Goal: Contribute content: Contribute content

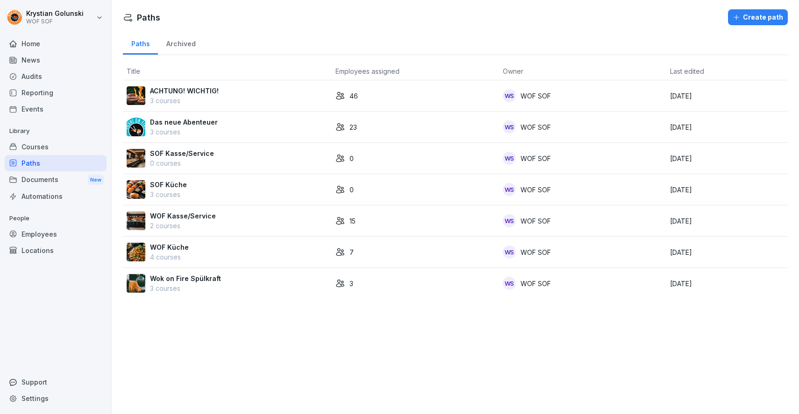
click at [55, 149] on div "Courses" at bounding box center [56, 147] width 102 height 16
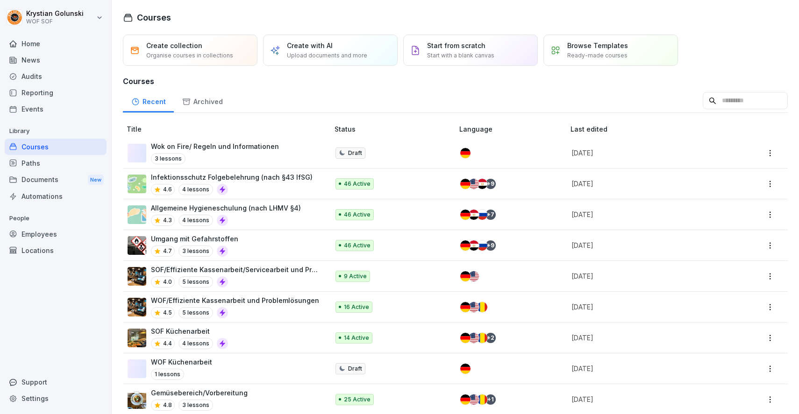
click at [54, 153] on div "Courses" at bounding box center [56, 147] width 102 height 16
click at [53, 161] on div "Paths" at bounding box center [56, 163] width 102 height 16
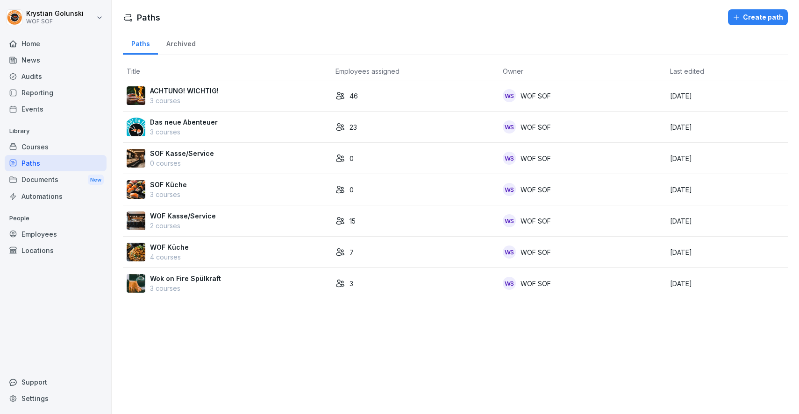
click at [67, 148] on div "Courses" at bounding box center [56, 147] width 102 height 16
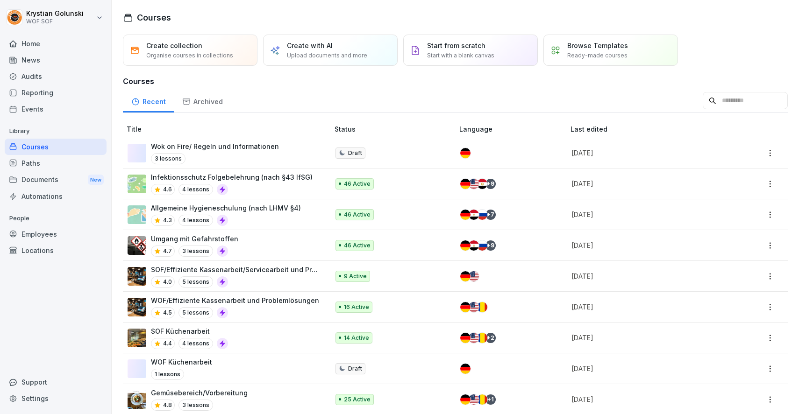
click at [71, 172] on div "Documents New" at bounding box center [56, 179] width 102 height 17
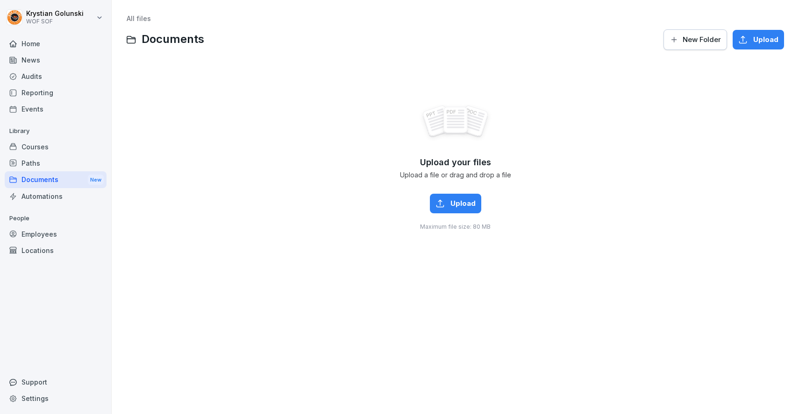
click at [70, 162] on div "Paths" at bounding box center [56, 163] width 102 height 16
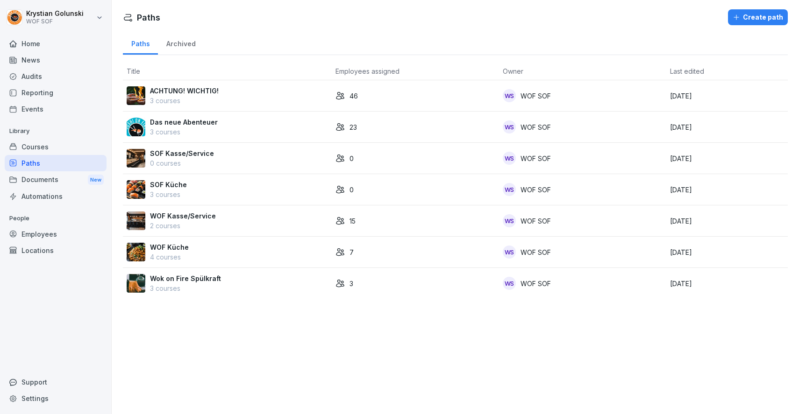
click at [66, 172] on div "Documents New" at bounding box center [56, 179] width 102 height 17
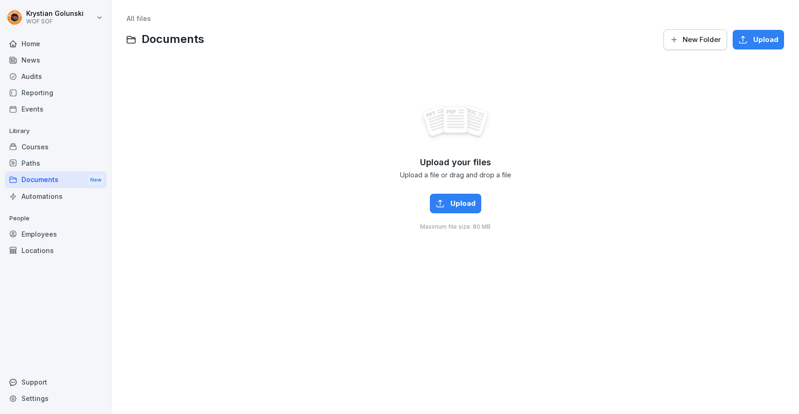
click at [65, 143] on div "Courses" at bounding box center [56, 147] width 102 height 16
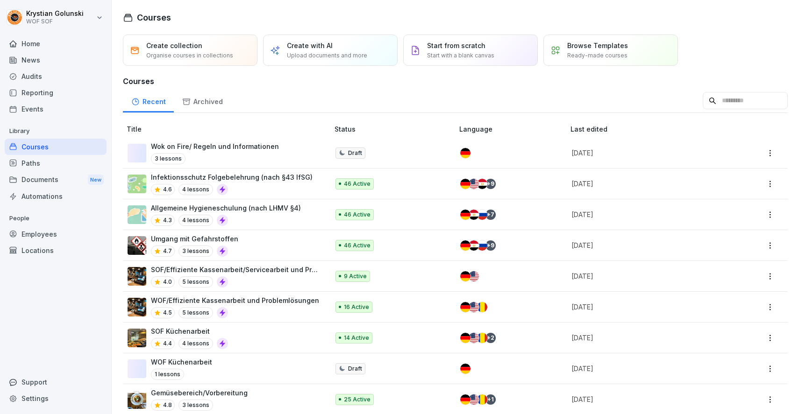
click at [43, 166] on div "Paths" at bounding box center [56, 163] width 102 height 16
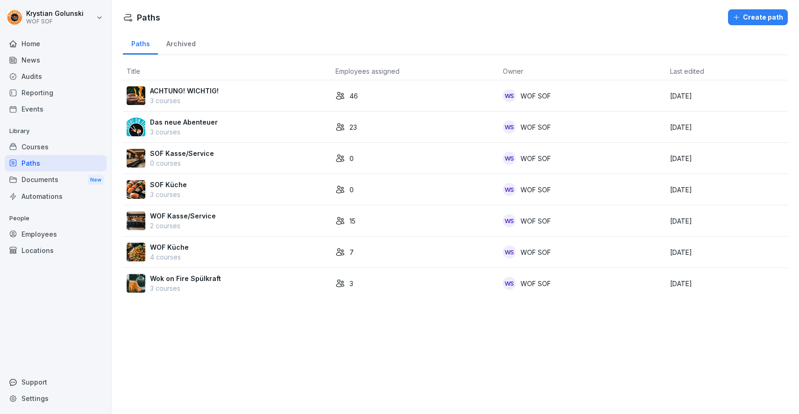
click at [47, 188] on div "Automations" at bounding box center [56, 196] width 102 height 16
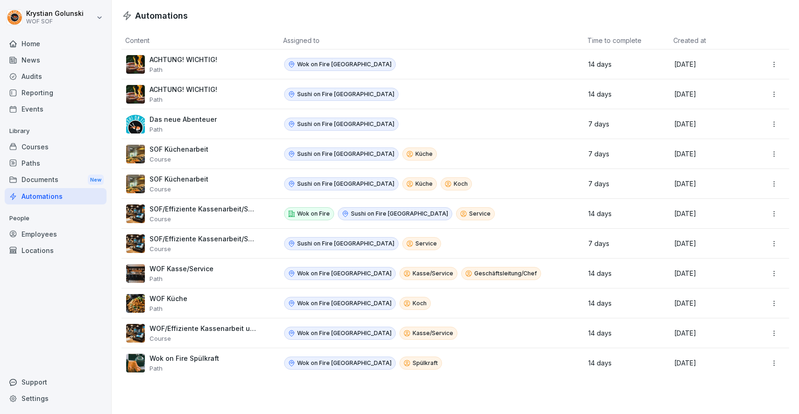
click at [47, 181] on div "Documents New" at bounding box center [56, 179] width 102 height 17
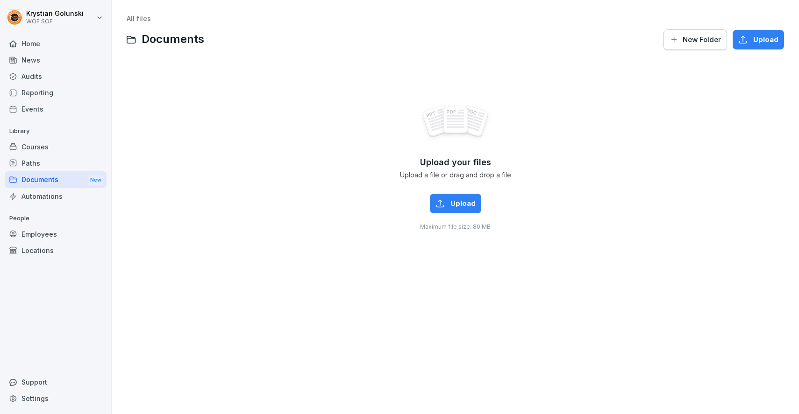
click at [46, 161] on div "Paths" at bounding box center [56, 163] width 102 height 16
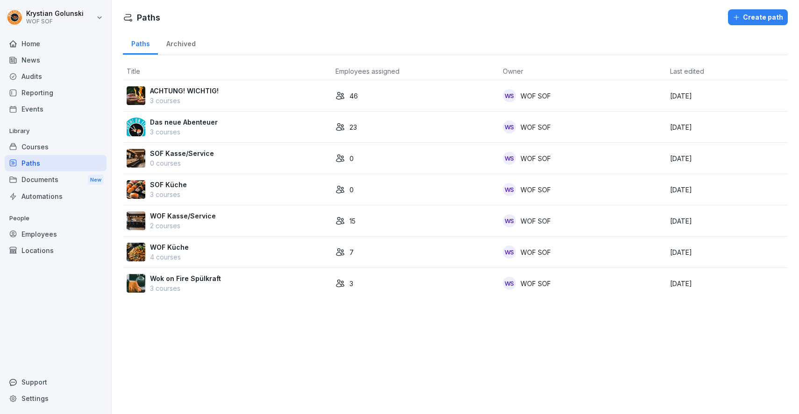
click at [57, 143] on div "Courses" at bounding box center [56, 147] width 102 height 16
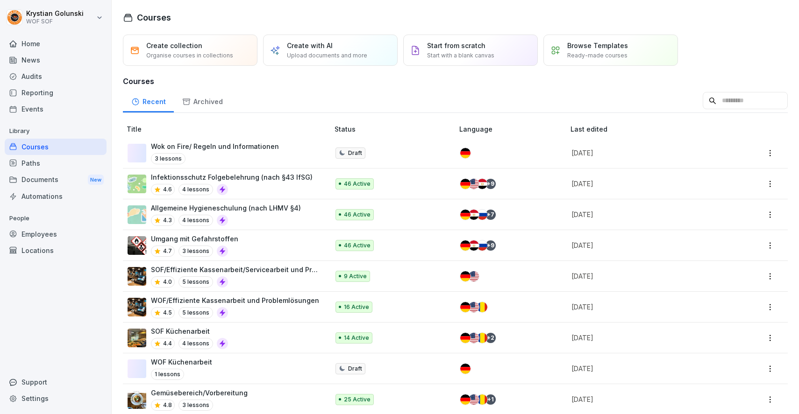
scroll to position [34, 0]
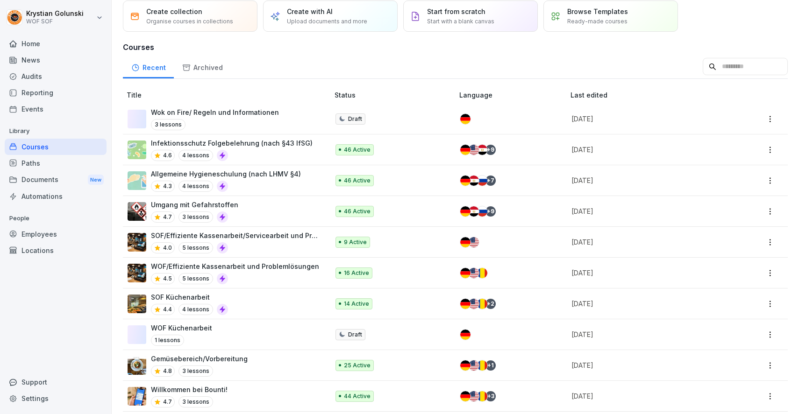
click at [202, 133] on td "Wok on Fire/ Regeln und Informationen 3 lessons" at bounding box center [227, 119] width 208 height 31
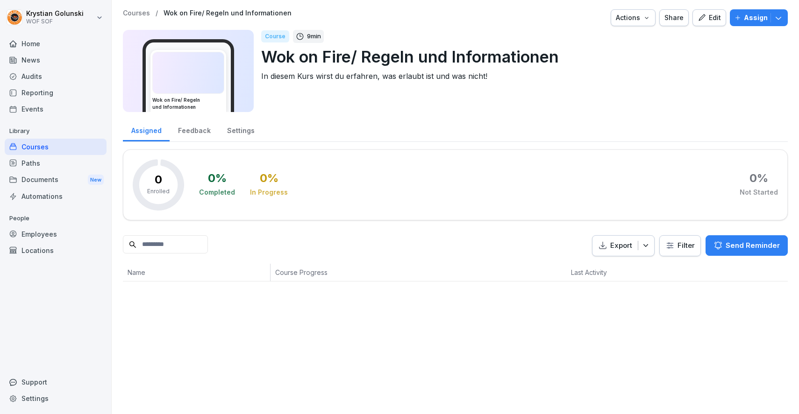
click at [709, 22] on div "Edit" at bounding box center [708, 18] width 23 height 10
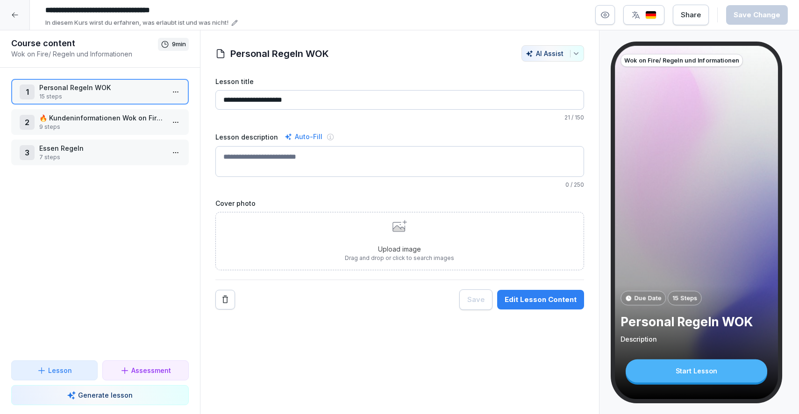
click at [168, 97] on html "**********" at bounding box center [399, 207] width 799 height 414
click at [158, 114] on div "Edit steps" at bounding box center [140, 110] width 79 height 17
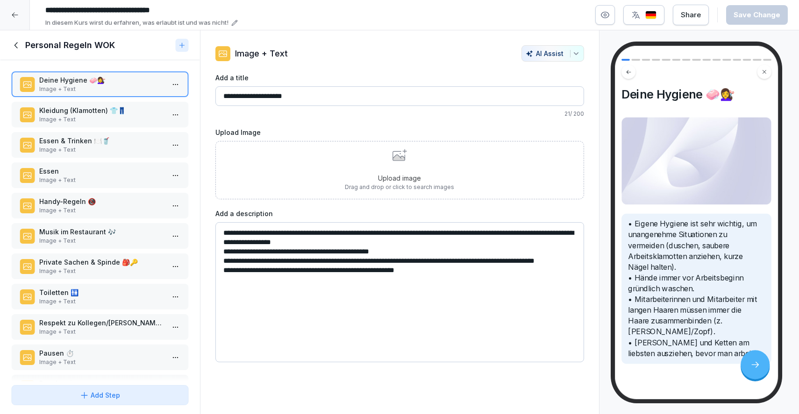
click at [134, 124] on p "Image + Text" at bounding box center [101, 119] width 125 height 8
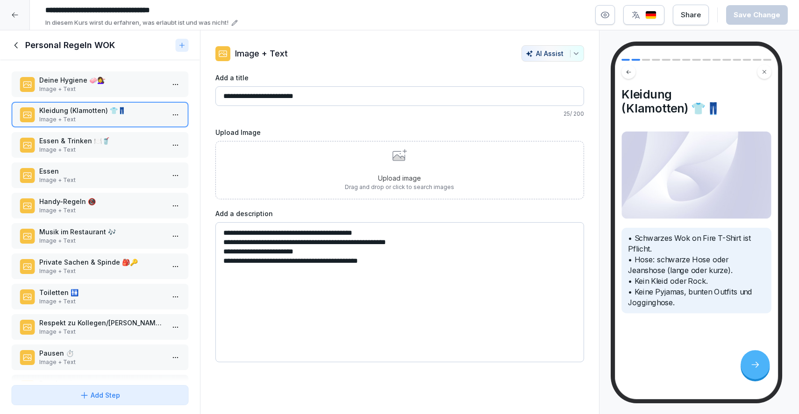
click at [106, 171] on div "Essen Image + Text" at bounding box center [100, 176] width 178 height 26
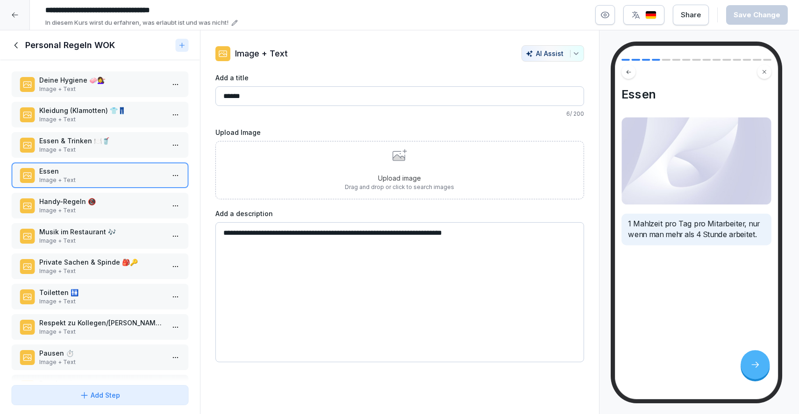
click at [111, 146] on p "Essen & Trinken 🍽️🥤" at bounding box center [101, 141] width 125 height 10
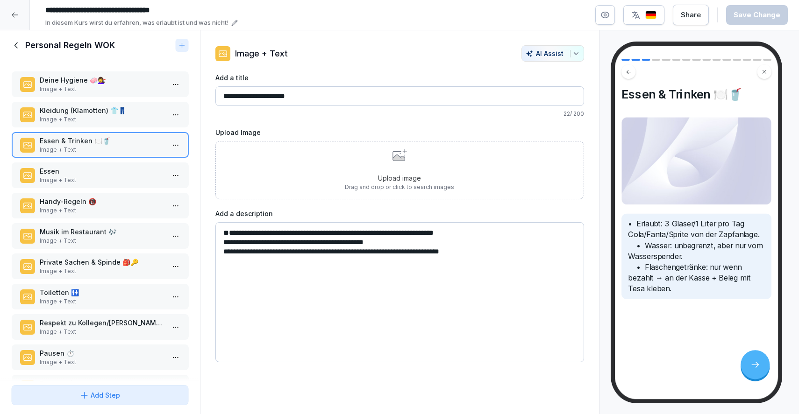
click at [92, 185] on p "Image + Text" at bounding box center [101, 180] width 125 height 8
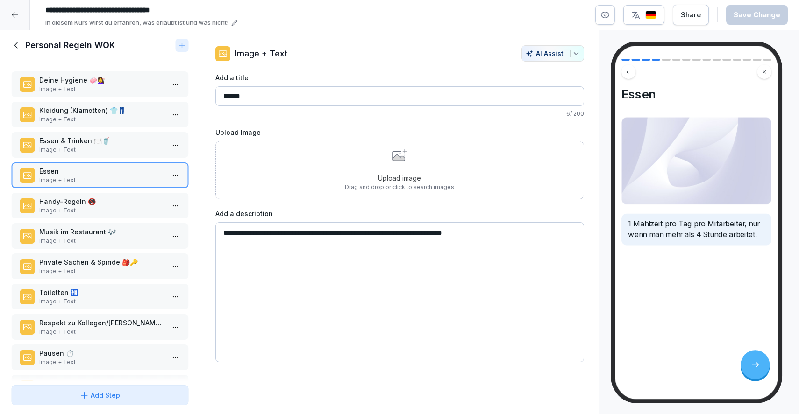
click at [96, 154] on p "Image + Text" at bounding box center [101, 150] width 125 height 8
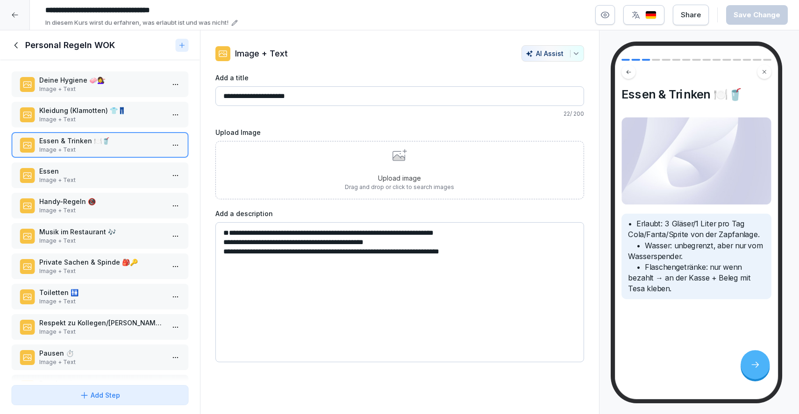
click at [78, 124] on p "Image + Text" at bounding box center [101, 119] width 125 height 8
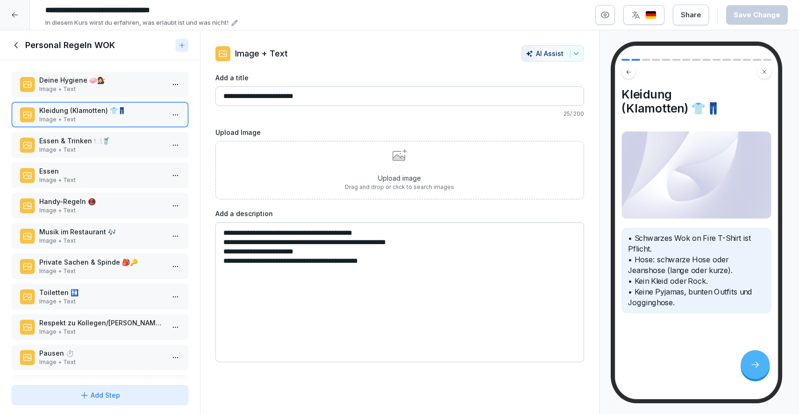
click at [14, 43] on div "Personal Regeln WOK" at bounding box center [100, 45] width 200 height 30
click at [14, 50] on icon at bounding box center [16, 45] width 10 height 10
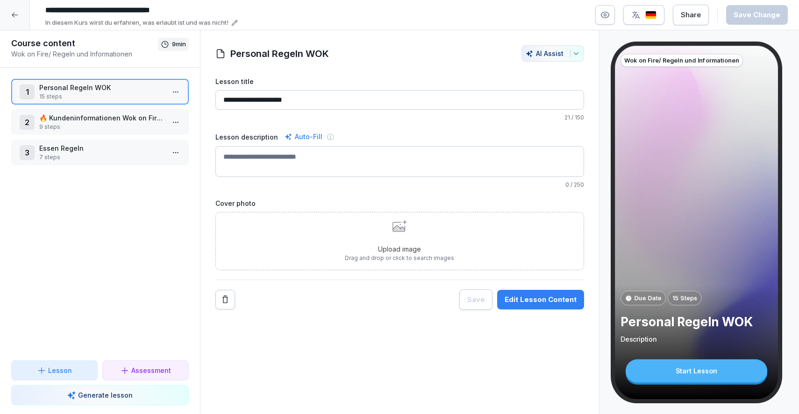
click at [34, 113] on div "2 🔥 Kundeninformationen Wok on Fire [GEOGRAPHIC_DATA] 9 steps" at bounding box center [100, 122] width 178 height 26
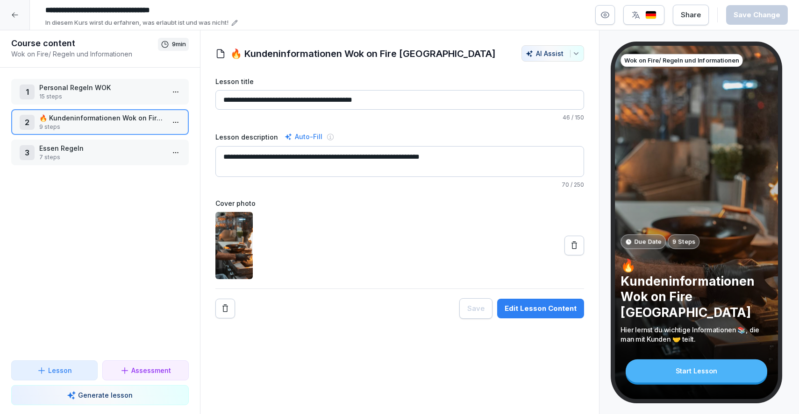
click at [36, 143] on div "3 Essen Regeln 7 steps" at bounding box center [100, 152] width 161 height 18
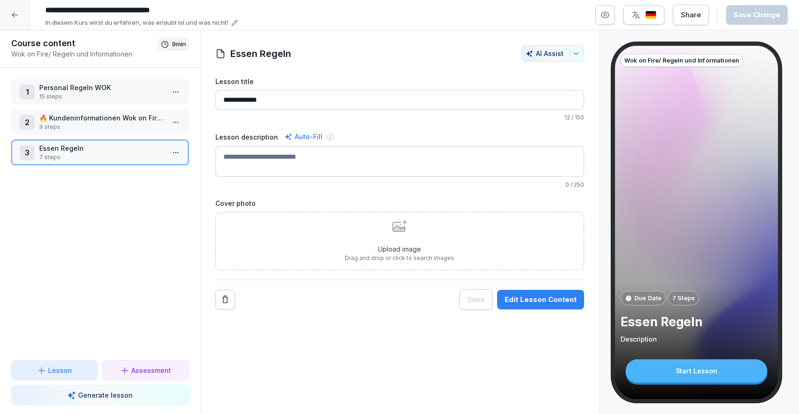
click at [125, 121] on p "🔥 Kundeninformationen Wok on Fire [GEOGRAPHIC_DATA]" at bounding box center [101, 118] width 125 height 10
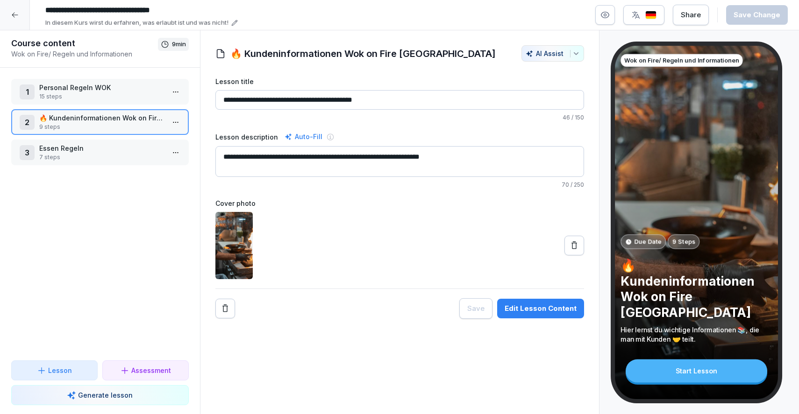
click at [152, 100] on p "15 steps" at bounding box center [101, 96] width 125 height 8
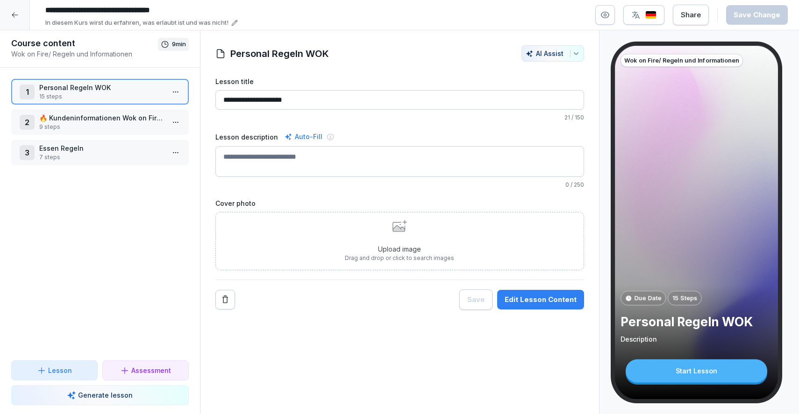
click at [148, 113] on div "2 🔥 Kundeninformationen Wok on Fire [GEOGRAPHIC_DATA] 9 steps" at bounding box center [100, 122] width 178 height 26
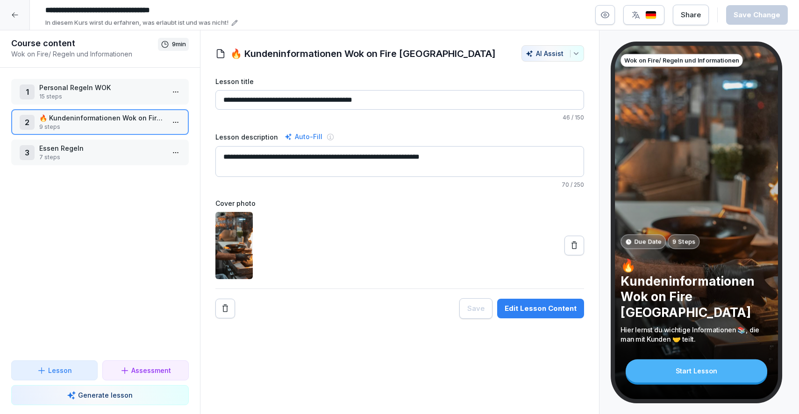
click at [174, 122] on html "**********" at bounding box center [399, 207] width 799 height 414
click at [177, 141] on div "Edit steps" at bounding box center [140, 140] width 79 height 17
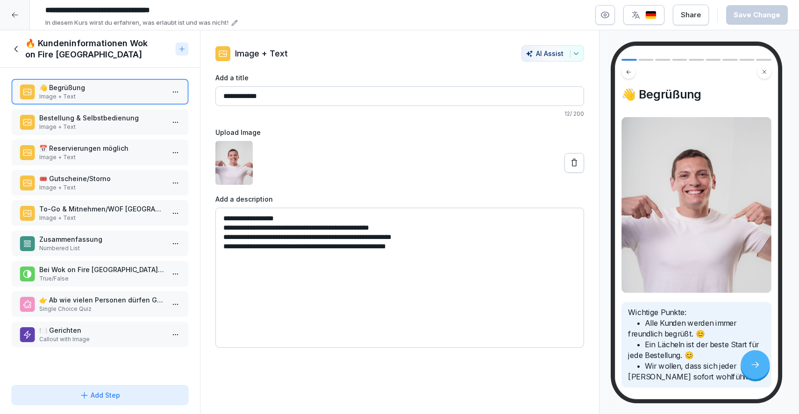
click at [130, 124] on p "Image + Text" at bounding box center [101, 127] width 125 height 8
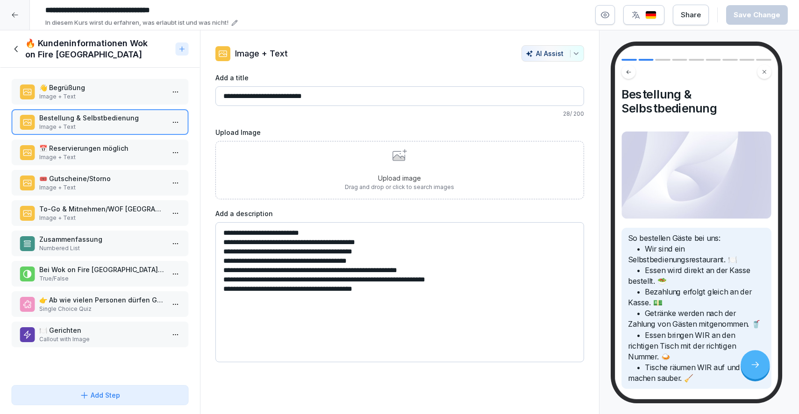
click at [129, 153] on p "Image + Text" at bounding box center [101, 157] width 125 height 8
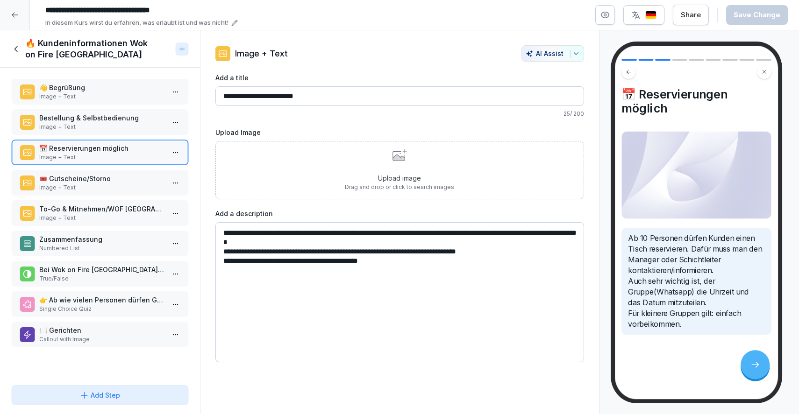
click at [133, 121] on p "Bestellung & Selbstbedienung" at bounding box center [101, 118] width 125 height 10
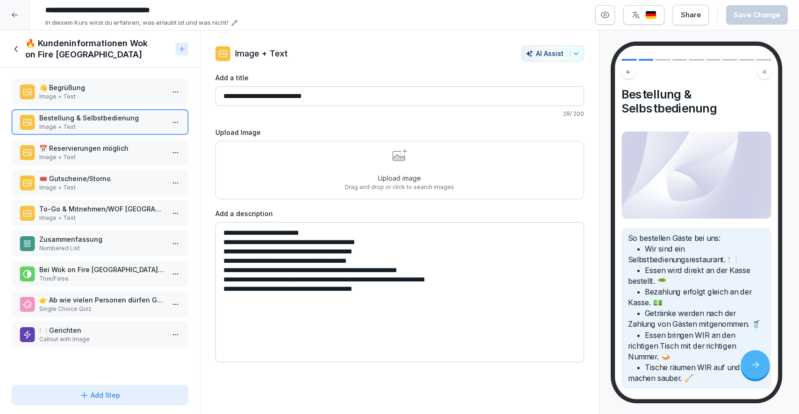
click at [130, 180] on p "🎟️ Gutscheine/Storno" at bounding box center [101, 179] width 125 height 10
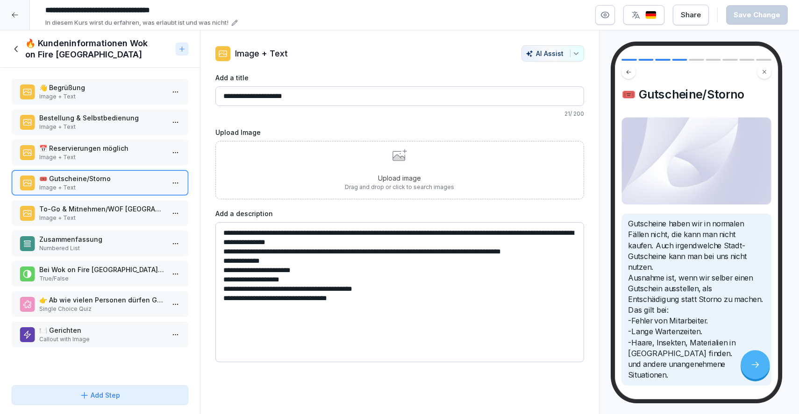
click at [137, 126] on p "Image + Text" at bounding box center [101, 127] width 125 height 8
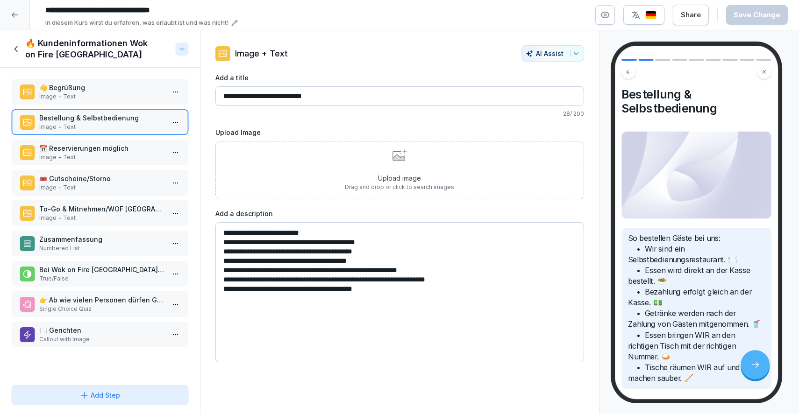
click at [292, 181] on div "Upload image Drag and drop or click to search images" at bounding box center [399, 170] width 369 height 58
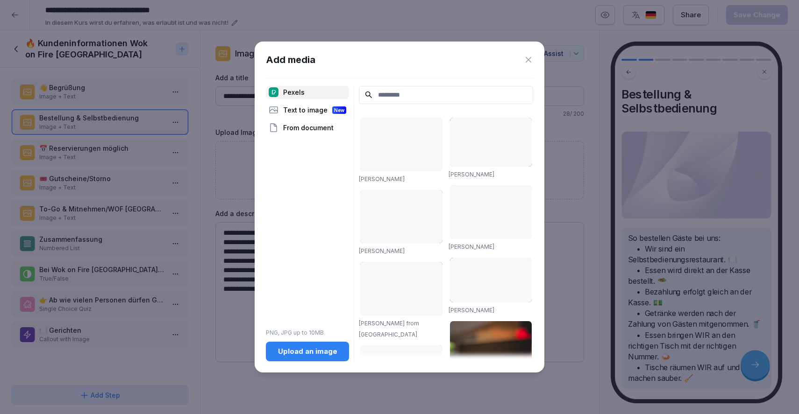
click at [414, 97] on input at bounding box center [446, 95] width 174 height 18
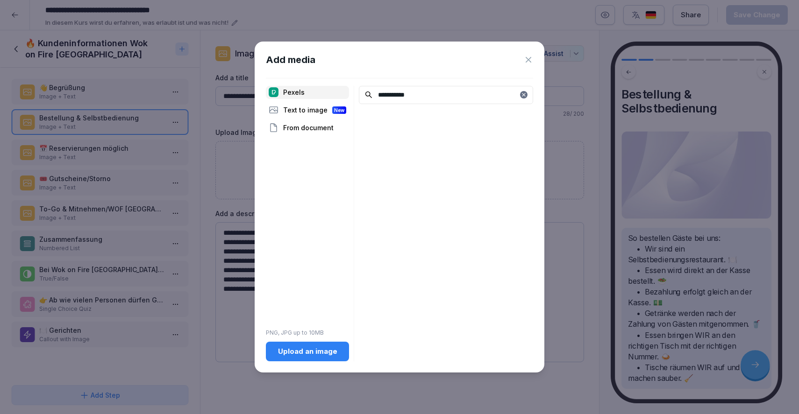
type input "**********"
click at [319, 107] on div "Text to image New" at bounding box center [307, 110] width 83 height 13
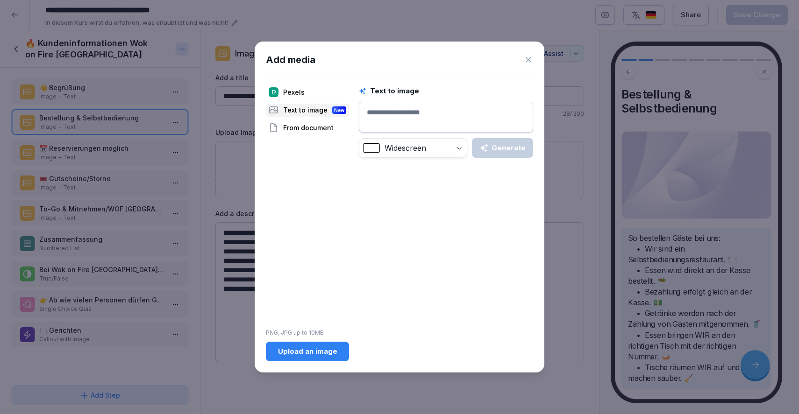
click at [398, 121] on textarea at bounding box center [446, 117] width 174 height 31
click at [522, 149] on div "Generate" at bounding box center [502, 148] width 46 height 10
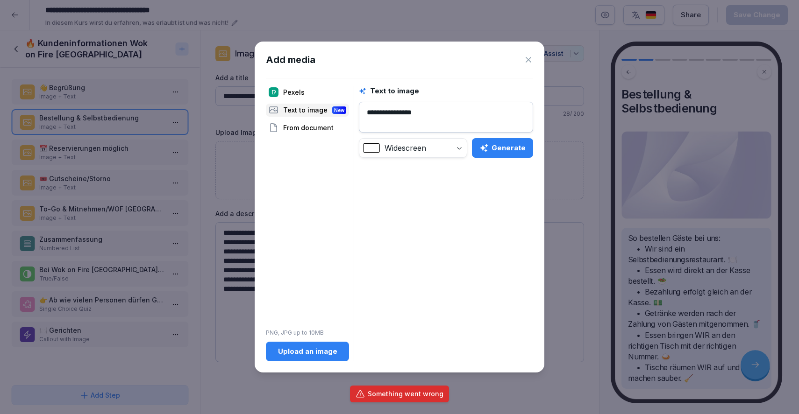
click at [436, 114] on textarea "**********" at bounding box center [446, 117] width 174 height 31
click at [518, 153] on button "Generate" at bounding box center [502, 148] width 61 height 20
click at [505, 135] on div "**********" at bounding box center [446, 122] width 174 height 72
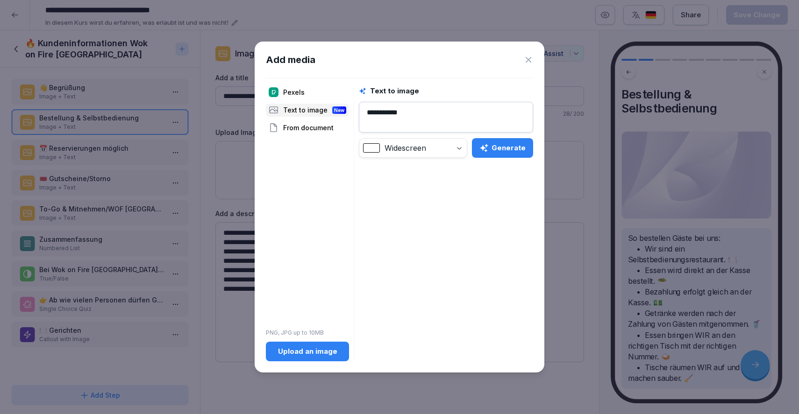
click at [506, 146] on div "Generate" at bounding box center [502, 148] width 46 height 10
click at [466, 109] on textarea "**********" at bounding box center [446, 117] width 174 height 31
drag, startPoint x: 466, startPoint y: 109, endPoint x: 461, endPoint y: 111, distance: 5.5
click at [461, 111] on textarea "**********" at bounding box center [446, 117] width 174 height 31
type textarea "**********"
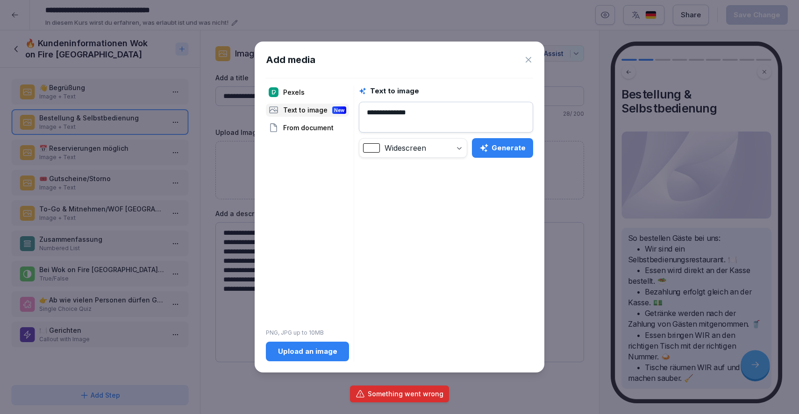
click at [505, 138] on button "Generate" at bounding box center [502, 148] width 61 height 20
click at [525, 64] on icon at bounding box center [528, 59] width 9 height 9
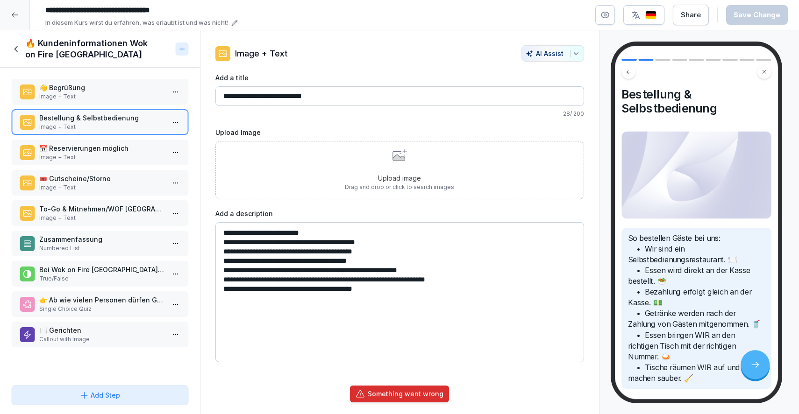
click at [133, 153] on p "📅 Reservierungen möglich" at bounding box center [101, 148] width 125 height 10
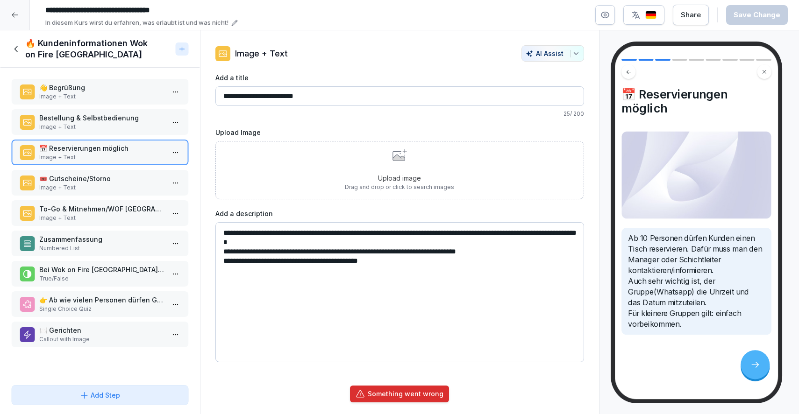
click at [329, 160] on div "Upload image Drag and drop or click to search images" at bounding box center [399, 170] width 369 height 58
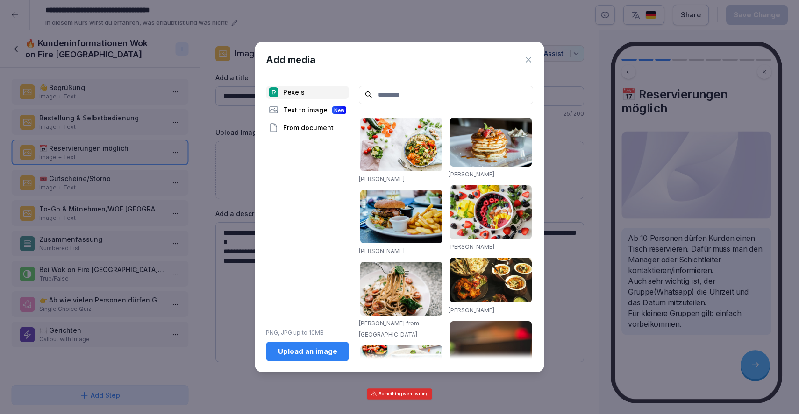
click at [406, 99] on input at bounding box center [446, 95] width 174 height 18
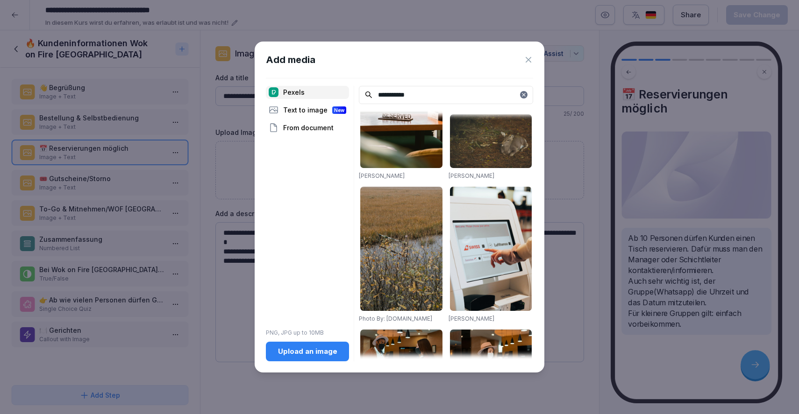
scroll to position [578, 0]
type input "**********"
click at [416, 154] on img at bounding box center [401, 106] width 82 height 124
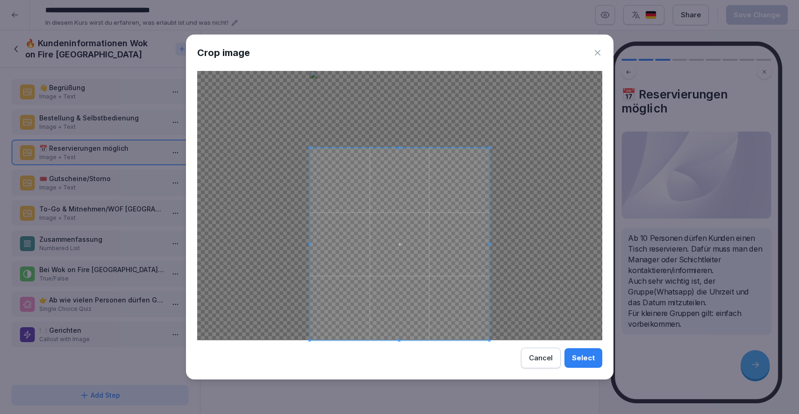
click at [405, 148] on div at bounding box center [400, 244] width 180 height 192
click at [402, 339] on span at bounding box center [400, 244] width 180 height 192
click at [401, 335] on span at bounding box center [400, 335] width 180 height 2
click at [578, 360] on div "Select" at bounding box center [583, 358] width 23 height 10
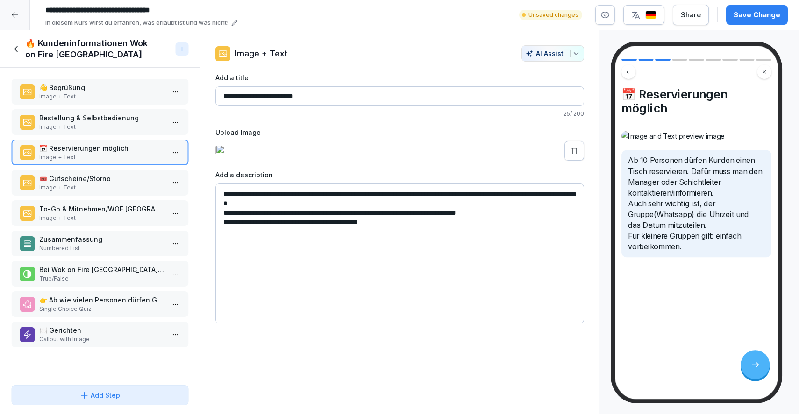
click at [117, 192] on p "Image + Text" at bounding box center [101, 188] width 125 height 8
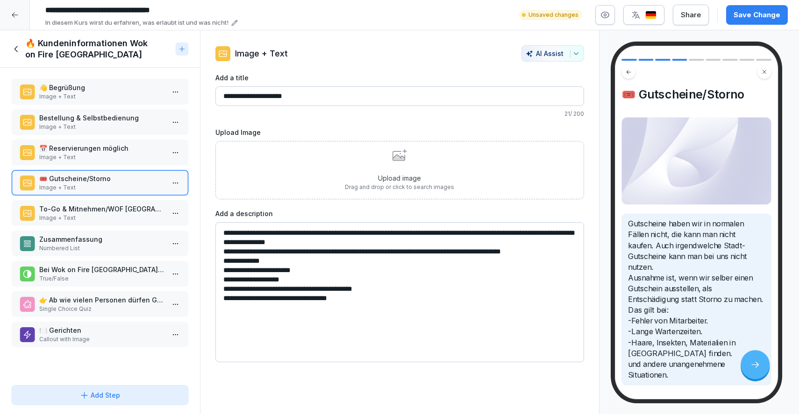
click at [377, 152] on div "Upload image Drag and drop or click to search images" at bounding box center [399, 170] width 109 height 43
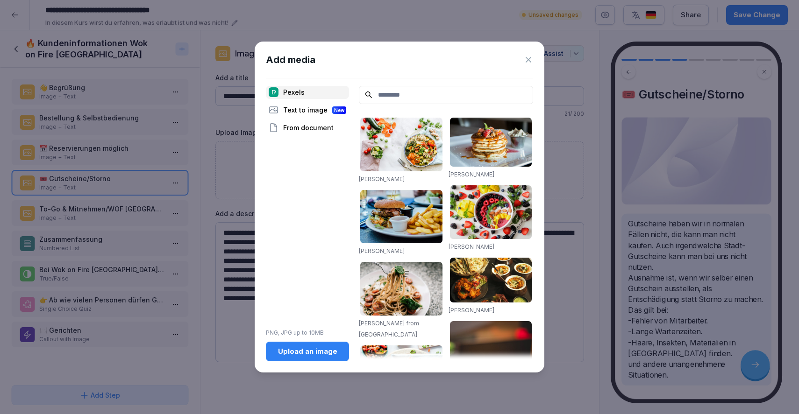
click at [426, 100] on input at bounding box center [446, 95] width 174 height 18
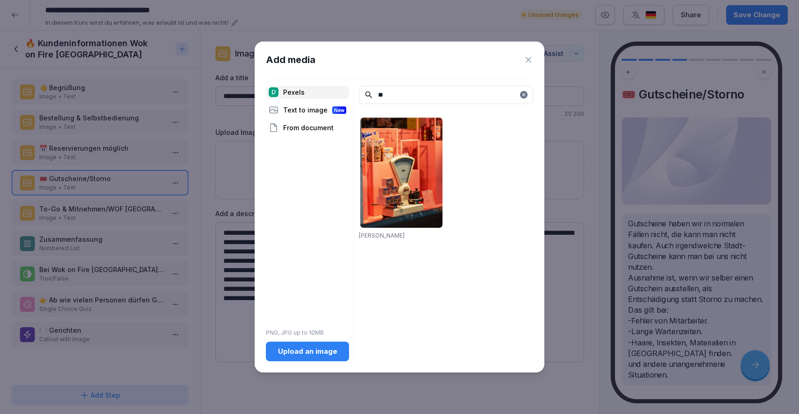
type input "*"
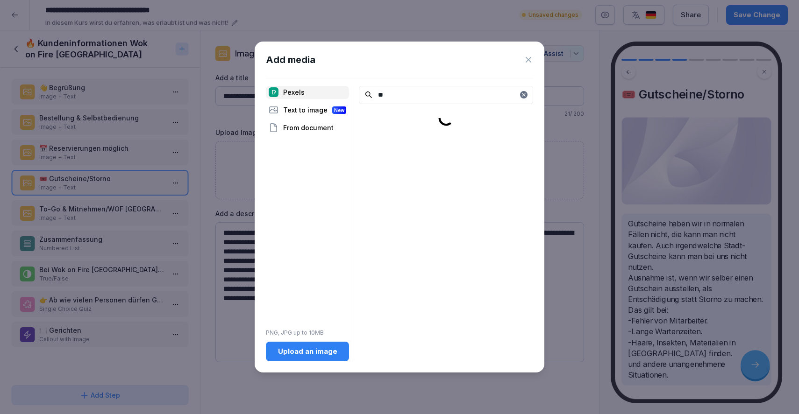
type input "*"
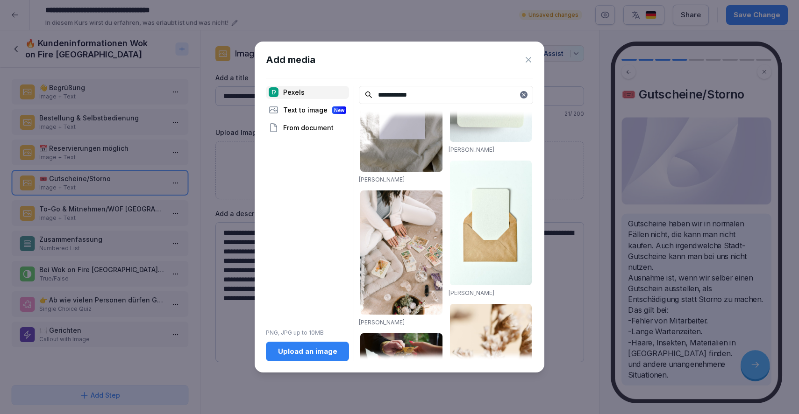
scroll to position [672, 0]
type input "**********"
click at [520, 97] on div at bounding box center [523, 94] width 7 height 7
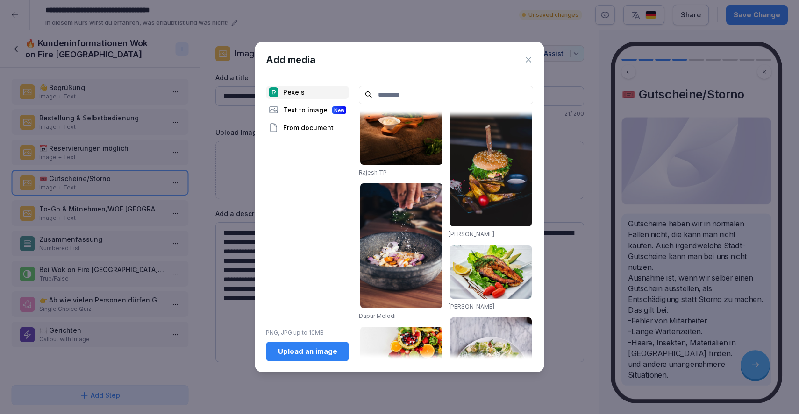
click at [498, 93] on input at bounding box center [446, 95] width 174 height 18
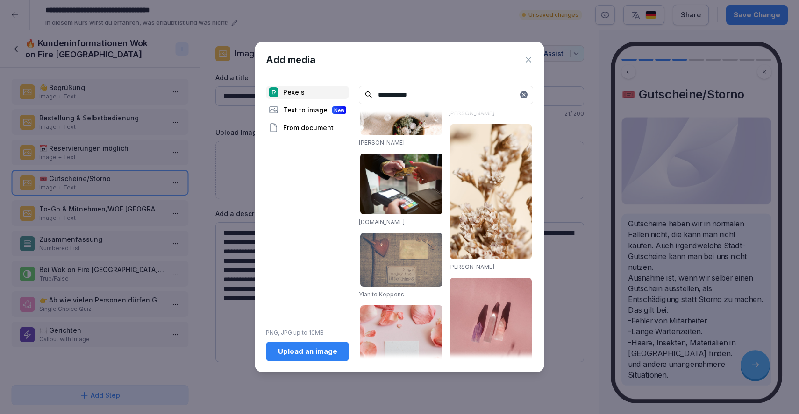
scroll to position [863, 0]
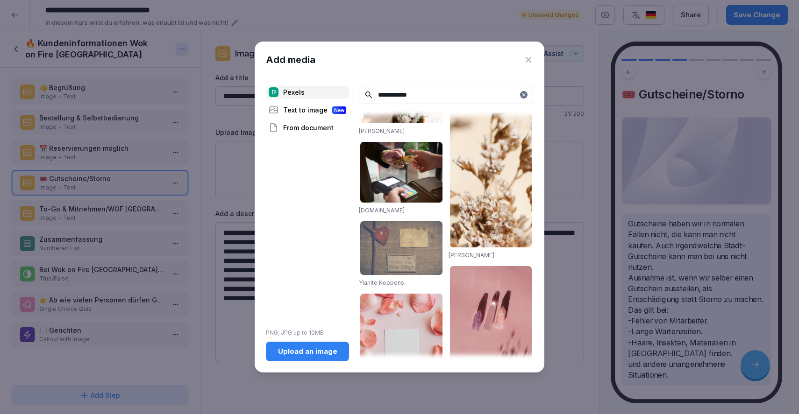
click at [522, 87] on input "**********" at bounding box center [446, 95] width 174 height 18
type input "**********"
click at [524, 93] on icon at bounding box center [524, 95] width 6 height 6
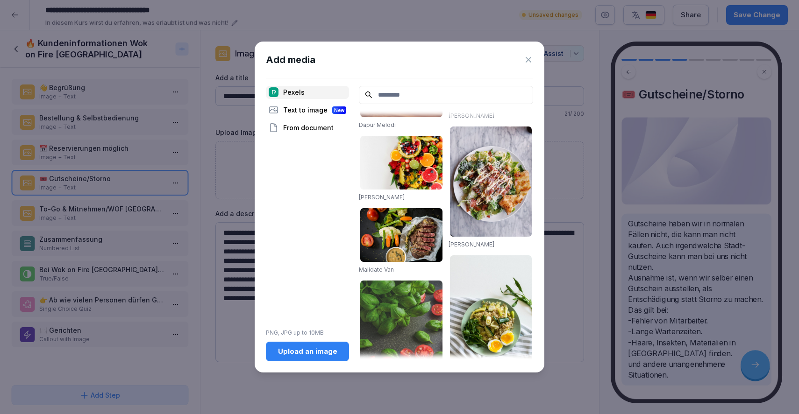
click at [450, 104] on input at bounding box center [446, 95] width 174 height 18
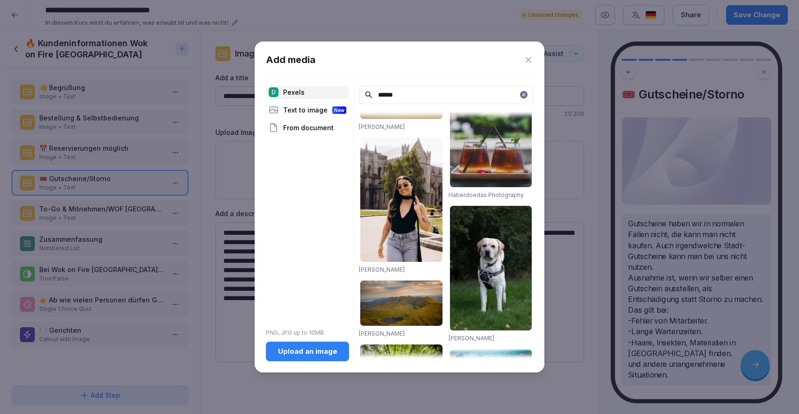
scroll to position [0, 0]
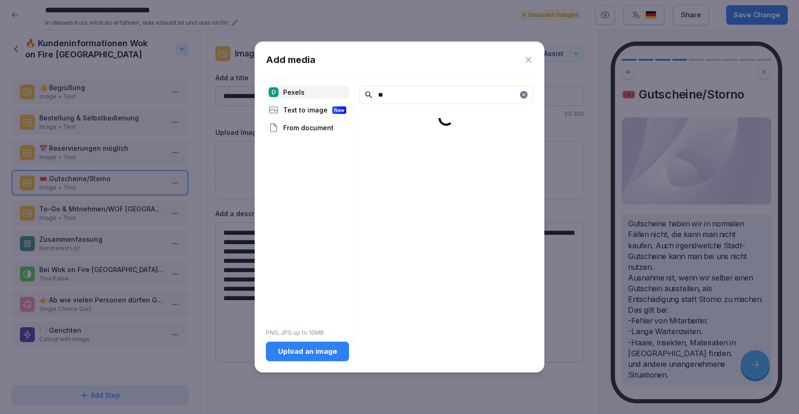
type input "*"
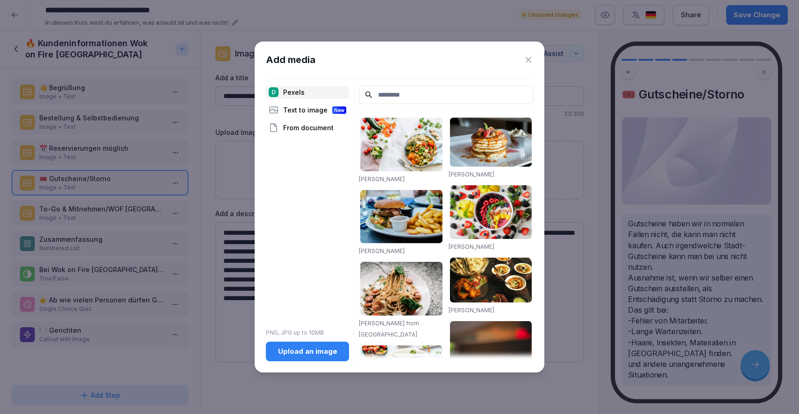
click at [531, 57] on icon at bounding box center [528, 59] width 9 height 9
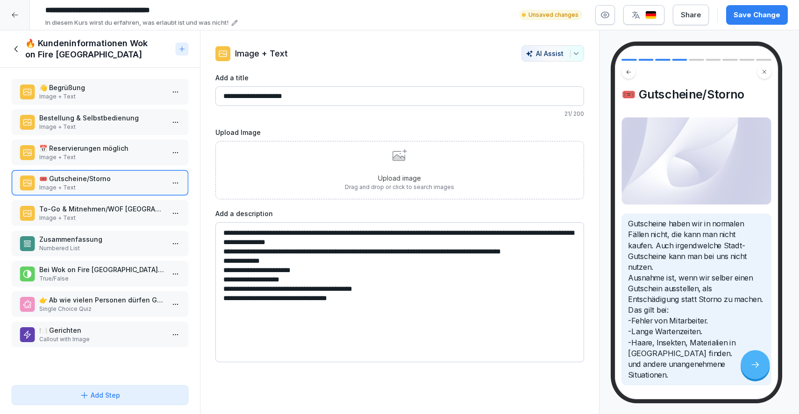
click at [126, 211] on p "To-Go & Mitnehmen/WOF [GEOGRAPHIC_DATA]" at bounding box center [101, 209] width 125 height 10
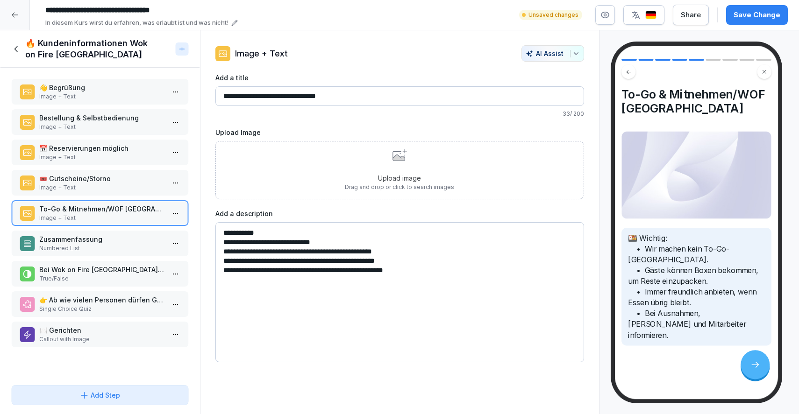
click at [415, 185] on p "Drag and drop or click to search images" at bounding box center [399, 187] width 109 height 8
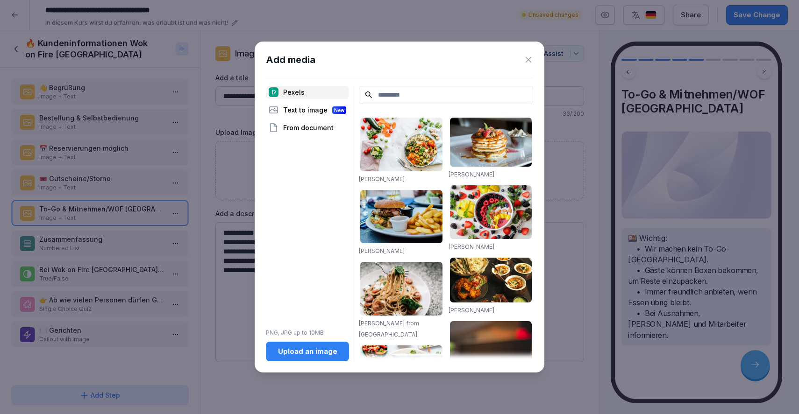
click at [437, 99] on input at bounding box center [446, 95] width 174 height 18
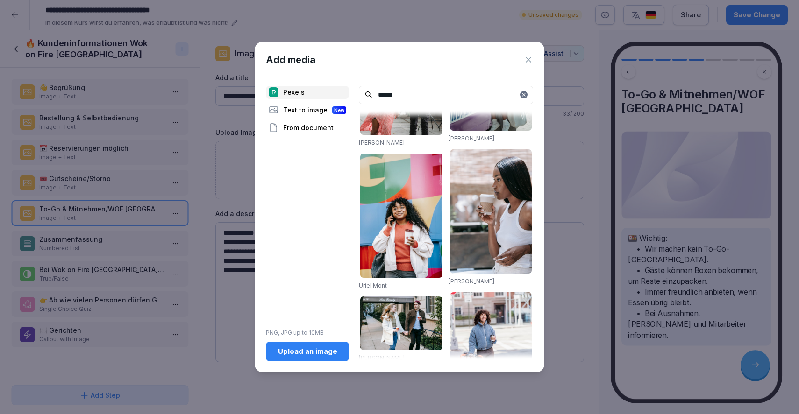
scroll to position [864, 0]
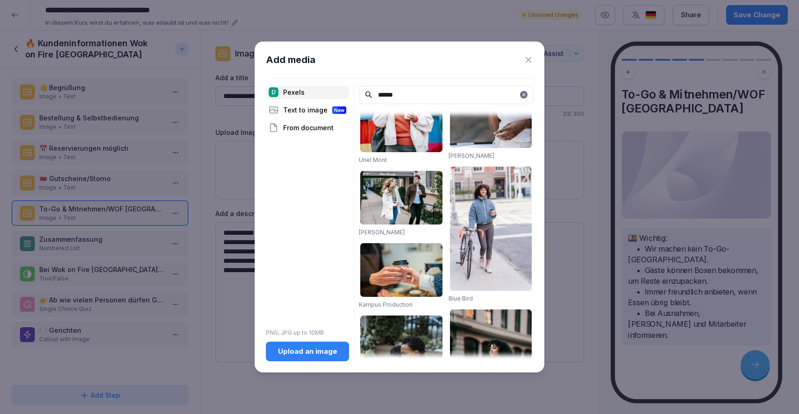
type input "*****"
click at [531, 62] on icon at bounding box center [528, 59] width 9 height 9
